Goal: Task Accomplishment & Management: Complete application form

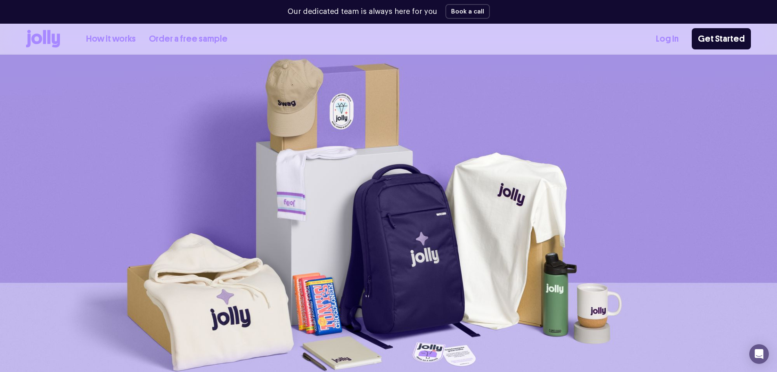
scroll to position [56, 0]
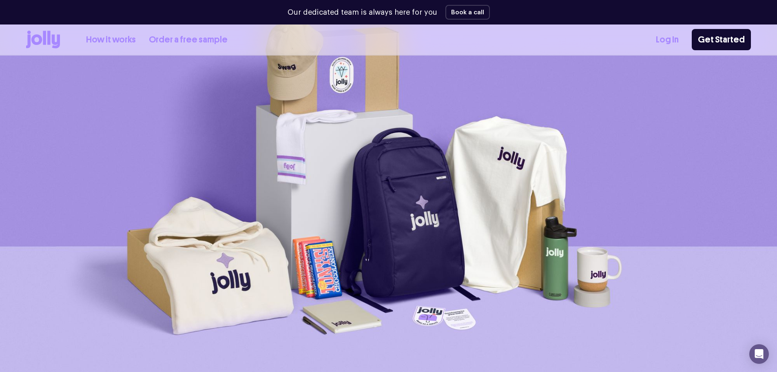
click at [177, 43] on link "Order a free sample" at bounding box center [188, 39] width 79 height 13
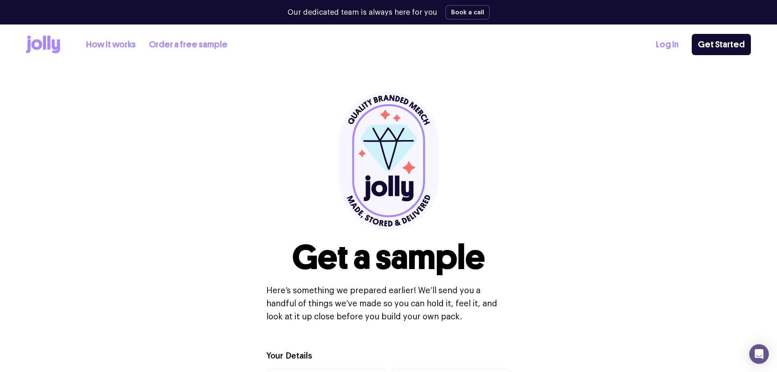
click at [36, 44] on icon at bounding box center [43, 45] width 34 height 18
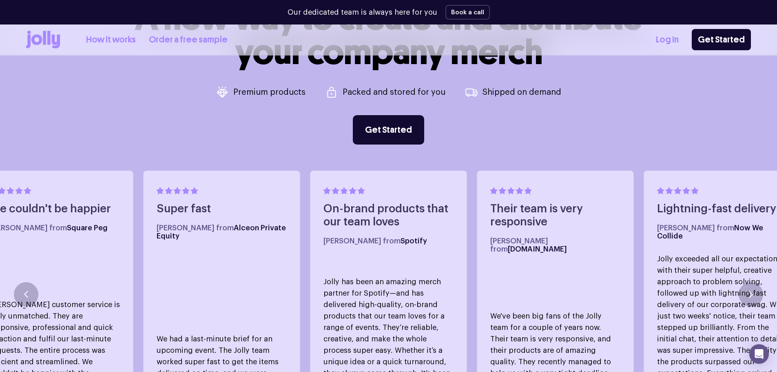
scroll to position [449, 0]
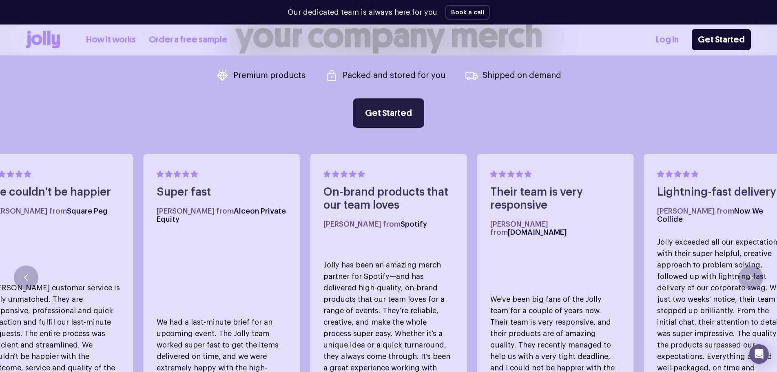
click at [383, 109] on link "Get Started" at bounding box center [388, 112] width 71 height 29
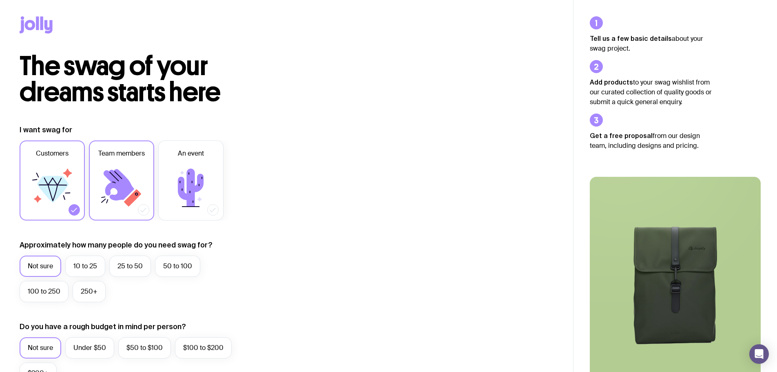
click at [119, 171] on icon at bounding box center [119, 184] width 31 height 31
click at [0, 0] on input "Team members" at bounding box center [0, 0] width 0 height 0
click at [45, 171] on icon at bounding box center [52, 187] width 49 height 49
click at [0, 0] on input "Customers" at bounding box center [0, 0] width 0 height 0
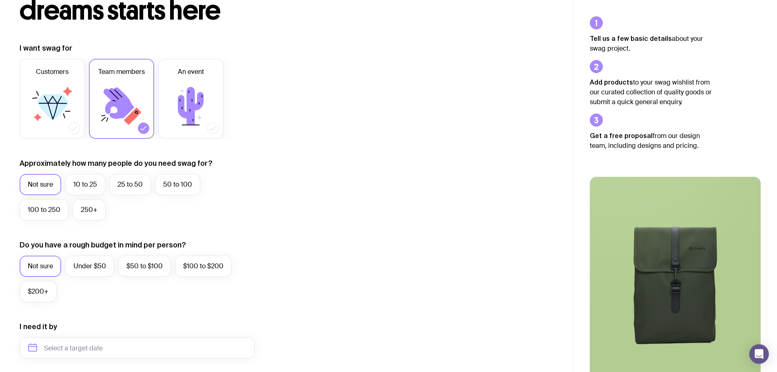
scroll to position [122, 0]
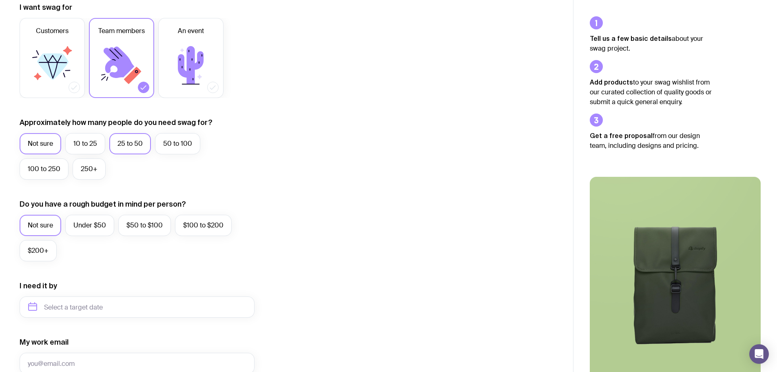
click at [120, 147] on label "25 to 50" at bounding box center [130, 143] width 42 height 21
click at [0, 0] on input "25 to 50" at bounding box center [0, 0] width 0 height 0
click at [335, 152] on div "I want swag for Customers Team members An event Approximately how many people d…" at bounding box center [287, 268] width 534 height 533
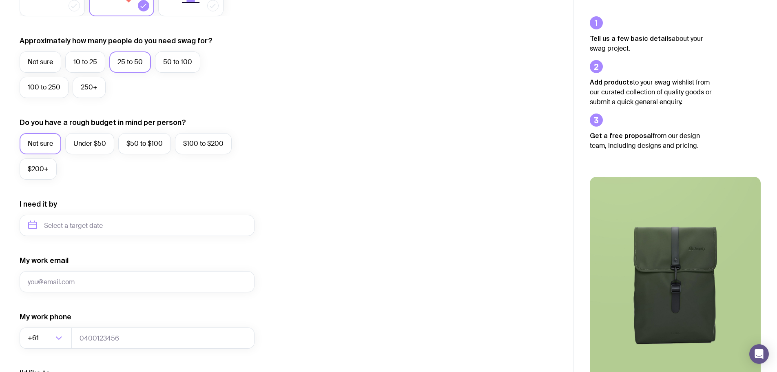
scroll to position [245, 0]
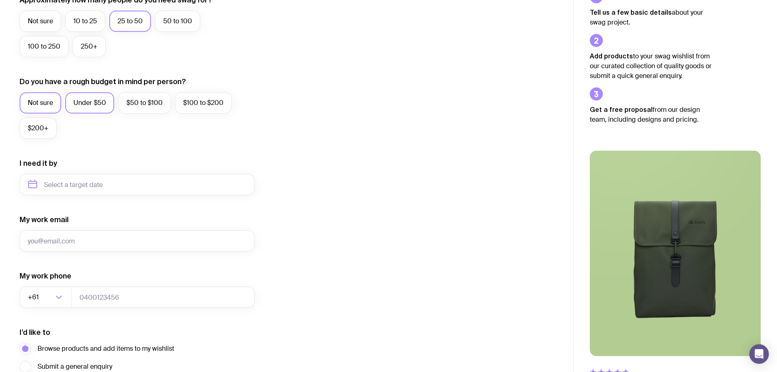
click at [80, 102] on label "Under $50" at bounding box center [89, 102] width 49 height 21
click at [0, 0] on input "Under $50" at bounding box center [0, 0] width 0 height 0
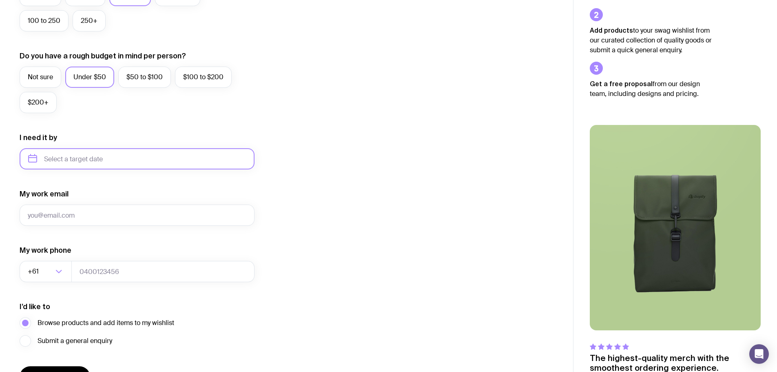
scroll to position [286, 0]
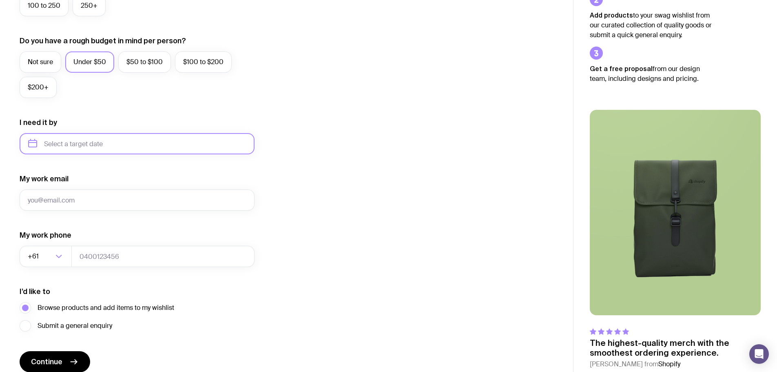
click at [138, 143] on input "text" at bounding box center [137, 143] width 235 height 21
click at [66, 243] on button "Nov" at bounding box center [72, 244] width 30 height 16
type input "[DATE]"
click at [330, 107] on div "I want swag for Customers Team members An event Approximately how many people d…" at bounding box center [287, 105] width 534 height 533
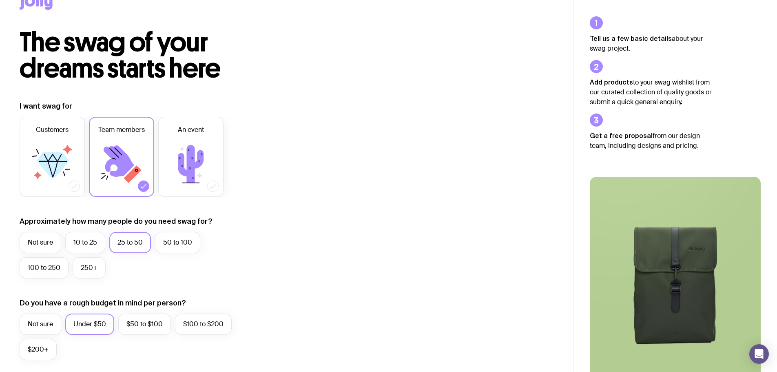
scroll to position [0, 0]
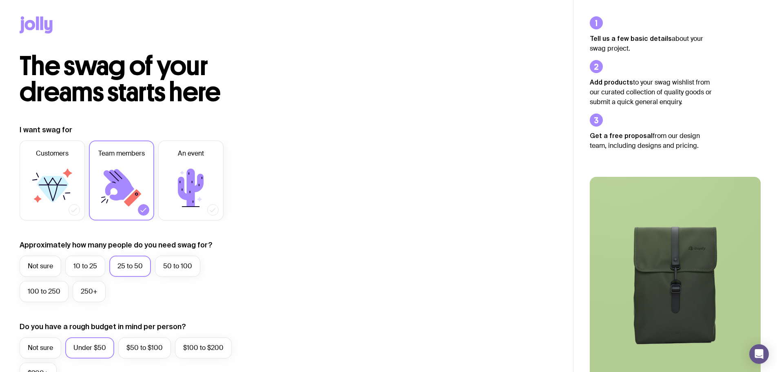
click at [40, 24] on icon at bounding box center [36, 24] width 33 height 17
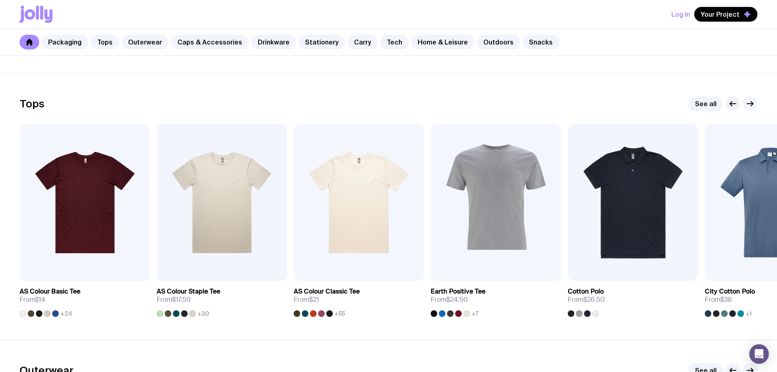
scroll to position [367, 0]
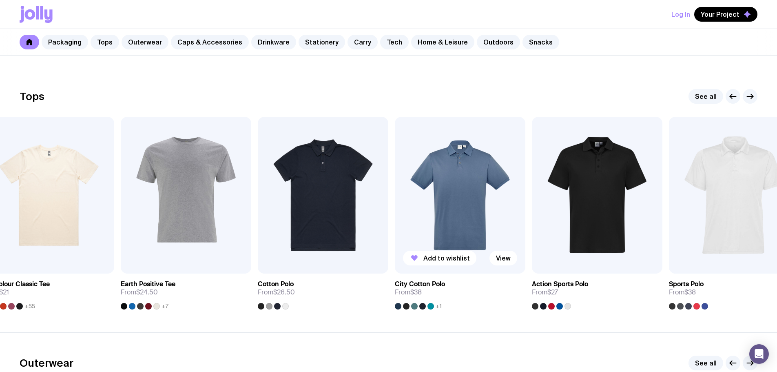
drag, startPoint x: 722, startPoint y: 229, endPoint x: 412, endPoint y: 229, distance: 310.6
click at [412, 229] on img at bounding box center [460, 195] width 131 height 157
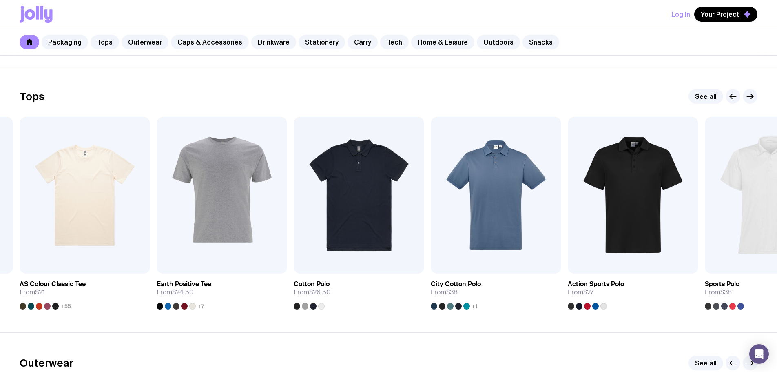
click at [747, 365] on icon "button" at bounding box center [751, 363] width 10 height 10
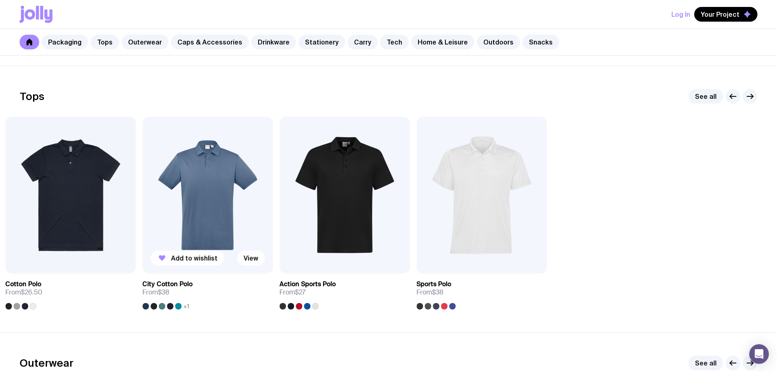
drag, startPoint x: 581, startPoint y: 231, endPoint x: 209, endPoint y: 181, distance: 375.5
click at [209, 181] on div "Add to wishlist View AS Colour Basic Tee From $14 +24 Add to wishlist View AS C…" at bounding box center [389, 213] width 738 height 193
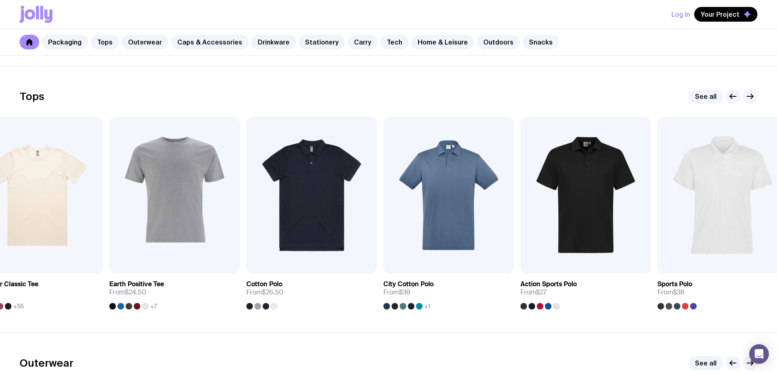
drag, startPoint x: 166, startPoint y: 159, endPoint x: 912, endPoint y: 182, distance: 747.2
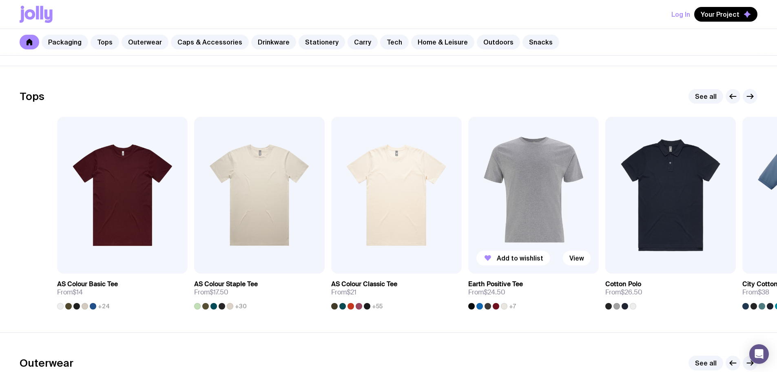
drag, startPoint x: 337, startPoint y: 174, endPoint x: 657, endPoint y: 169, distance: 320.0
click at [657, 169] on div "Add to wishlist View AS Colour Basic Tee From $14 +24 Add to wishlist View AS C…" at bounding box center [389, 213] width 738 height 193
